Goal: Information Seeking & Learning: Understand process/instructions

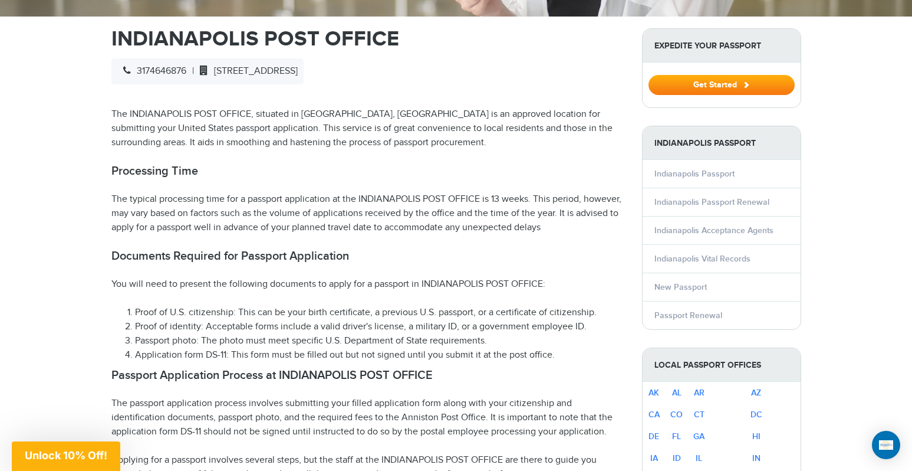
scroll to position [394, 0]
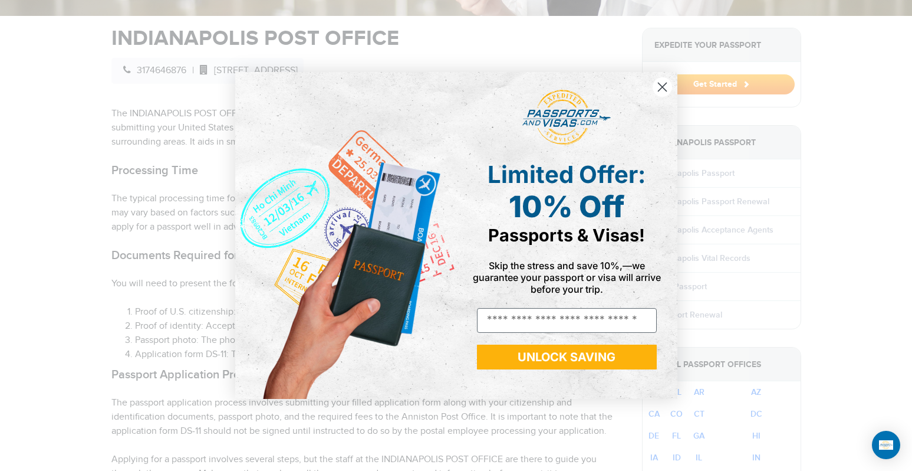
click at [664, 88] on icon "Close dialog" at bounding box center [662, 87] width 8 height 8
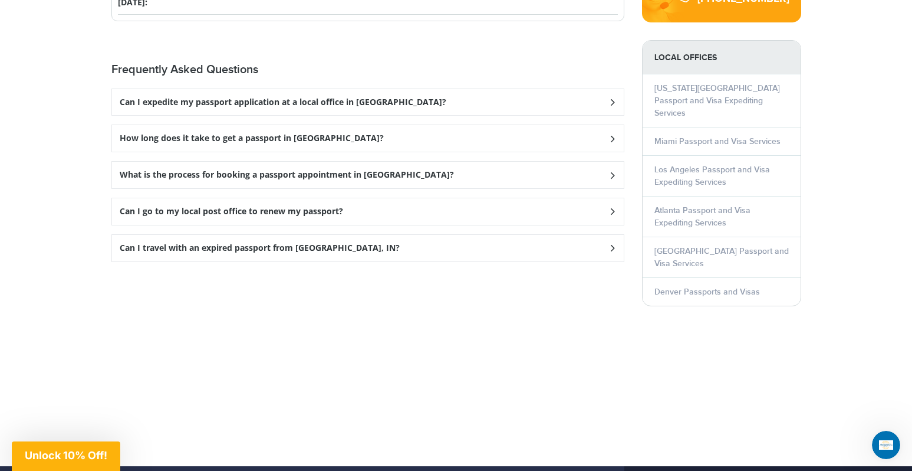
scroll to position [1600, 0]
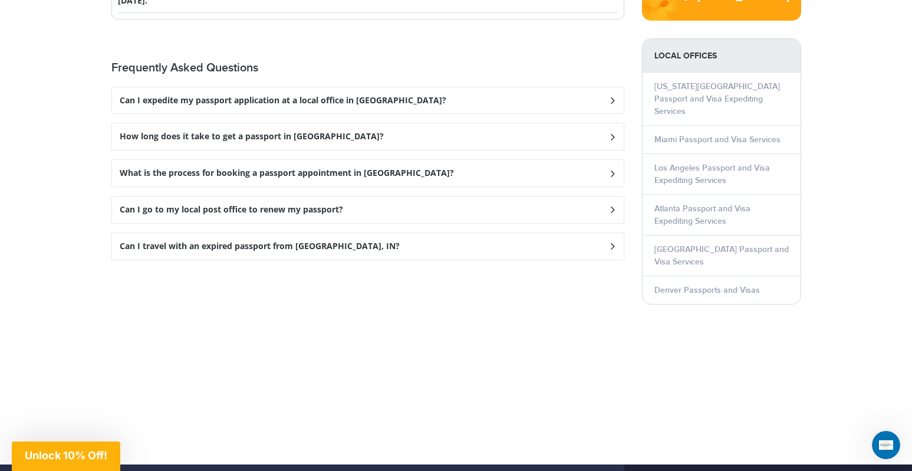
click at [272, 114] on div "What is the process for booking a passport appointment in [GEOGRAPHIC_DATA]?" at bounding box center [368, 100] width 512 height 27
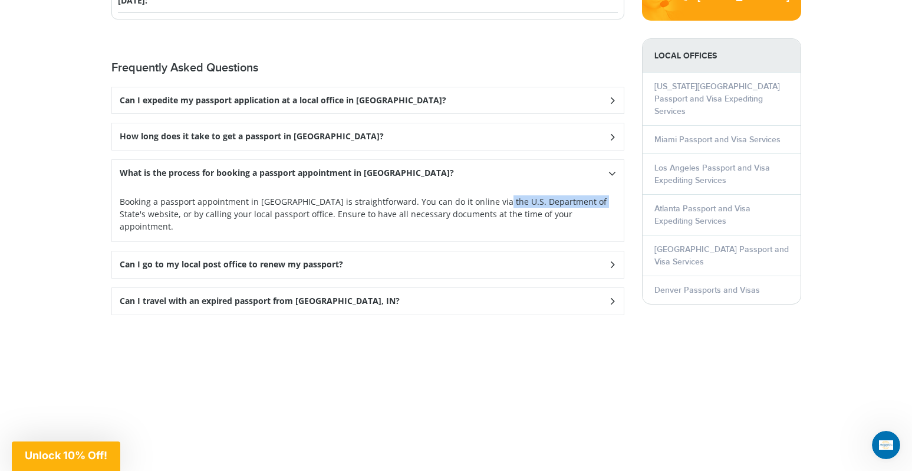
drag, startPoint x: 484, startPoint y: 199, endPoint x: 579, endPoint y: 198, distance: 95.0
click at [0, 0] on p "Booking a passport appointment in [GEOGRAPHIC_DATA] is straightforward. You can…" at bounding box center [0, 0] width 0 height 0
click at [249, 106] on h3 "Can I go to my local post office to renew my passport?" at bounding box center [283, 101] width 327 height 10
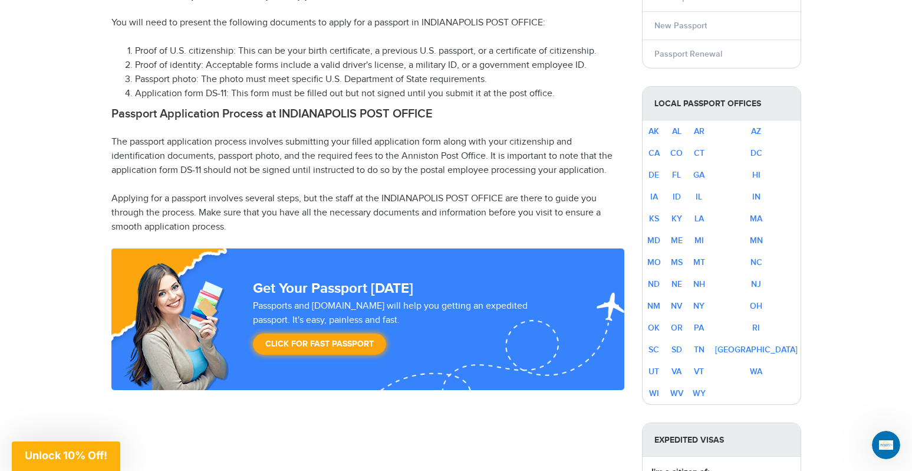
scroll to position [651, 0]
